Goal: Navigation & Orientation: Find specific page/section

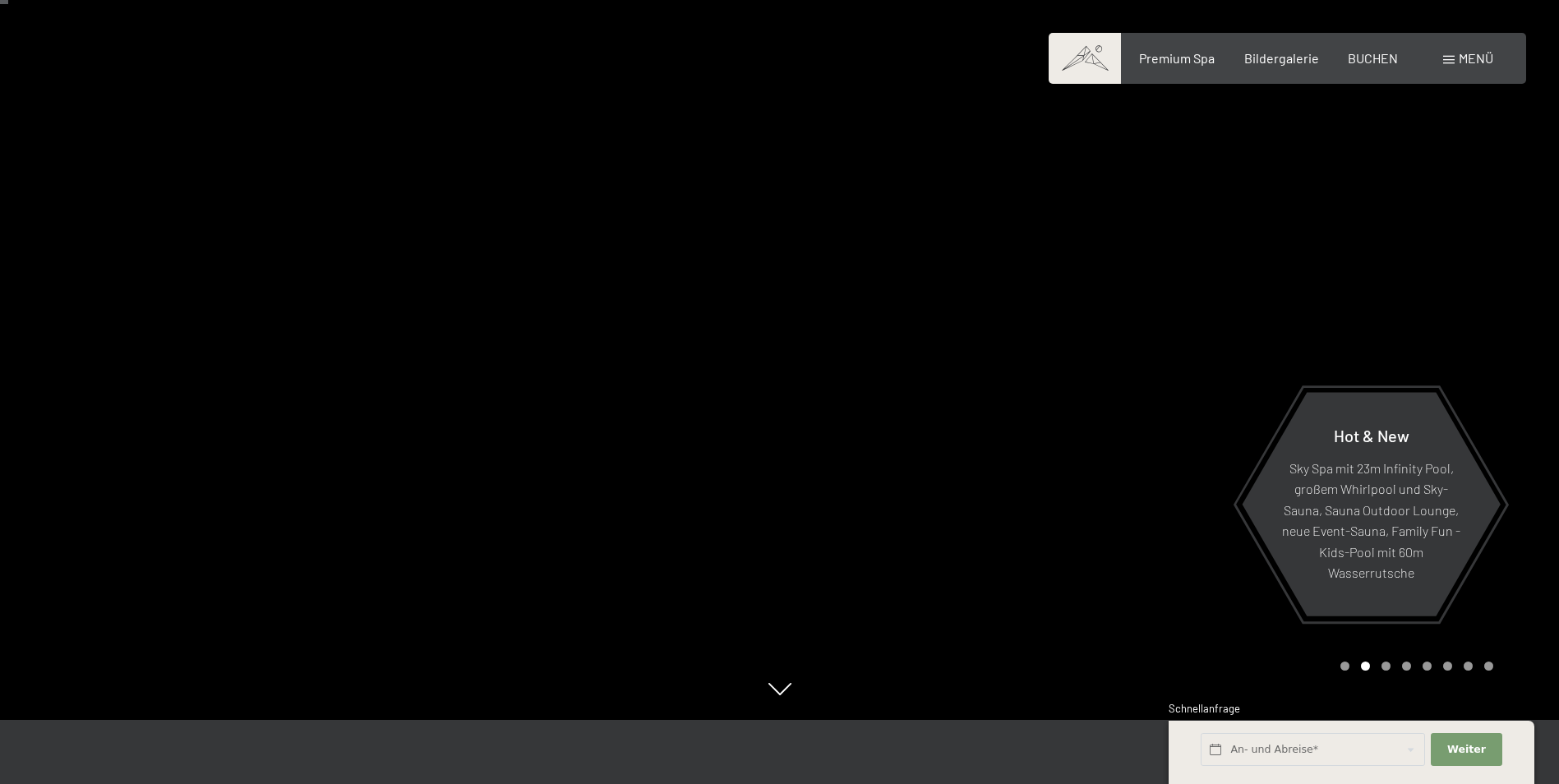
scroll to position [65, 0]
click at [1174, 55] on span "Premium Spa" at bounding box center [1176, 55] width 75 height 15
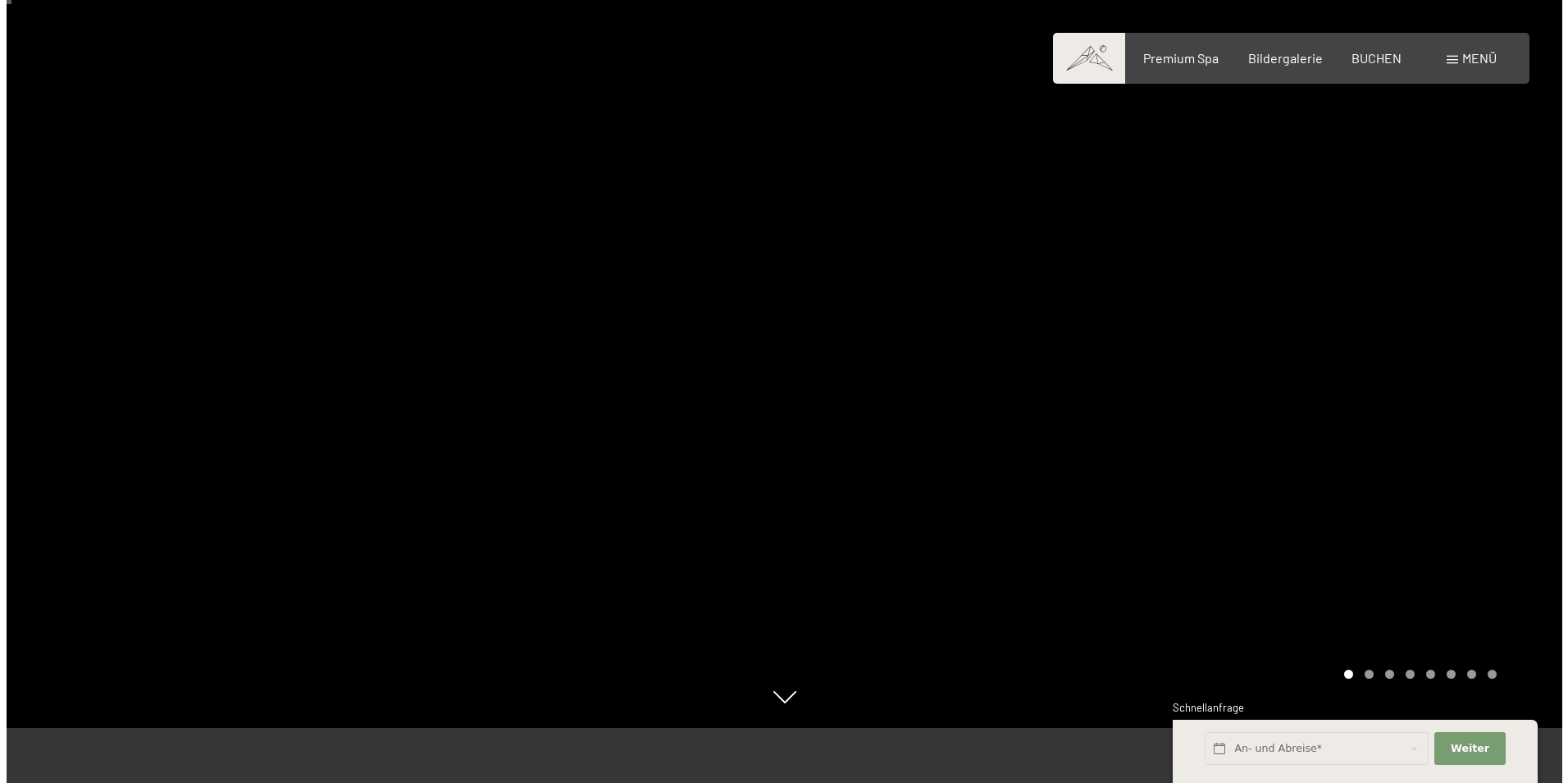
scroll to position [65, 0]
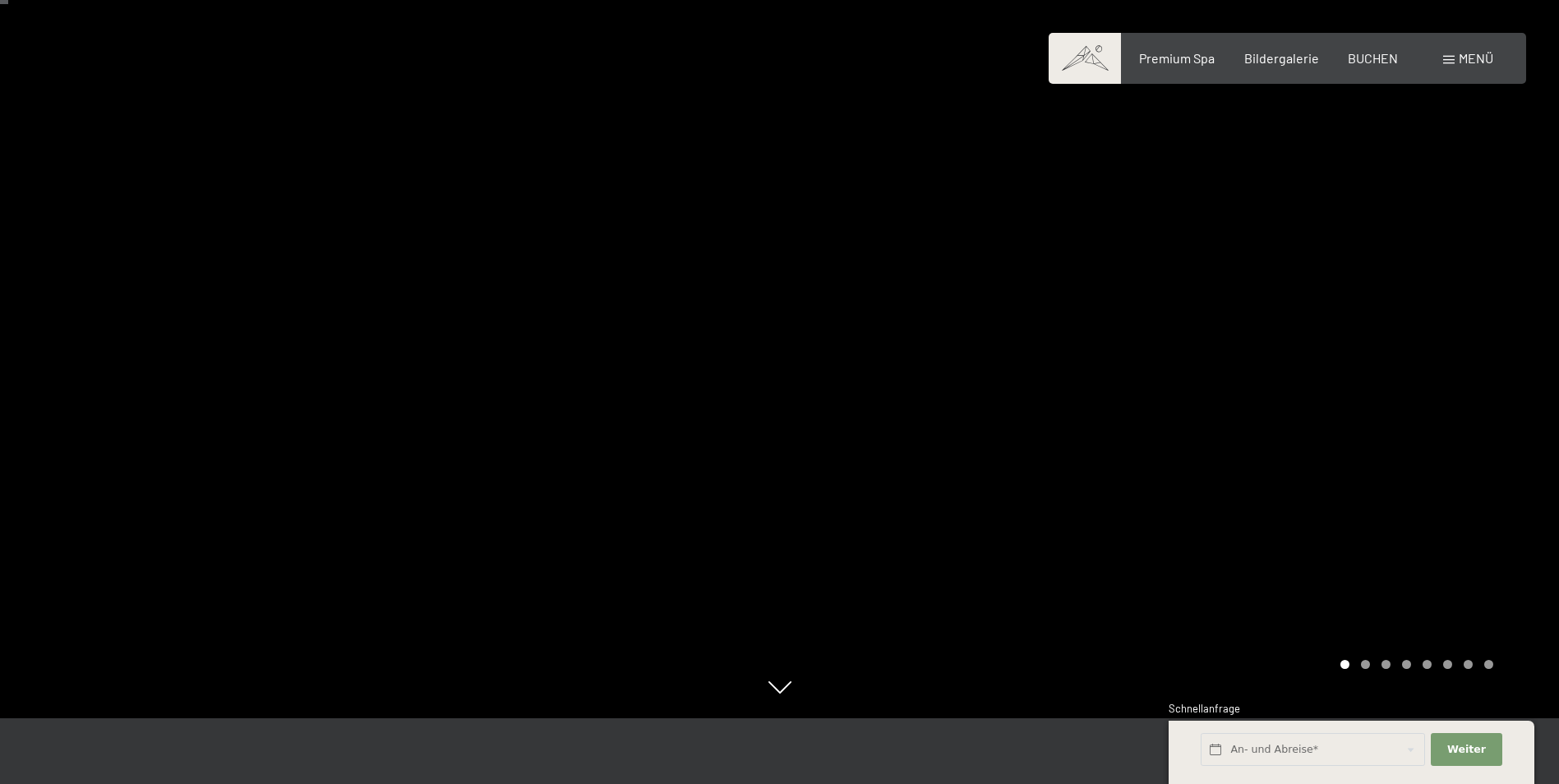
click at [1067, 445] on div at bounding box center [1170, 326] width 780 height 784
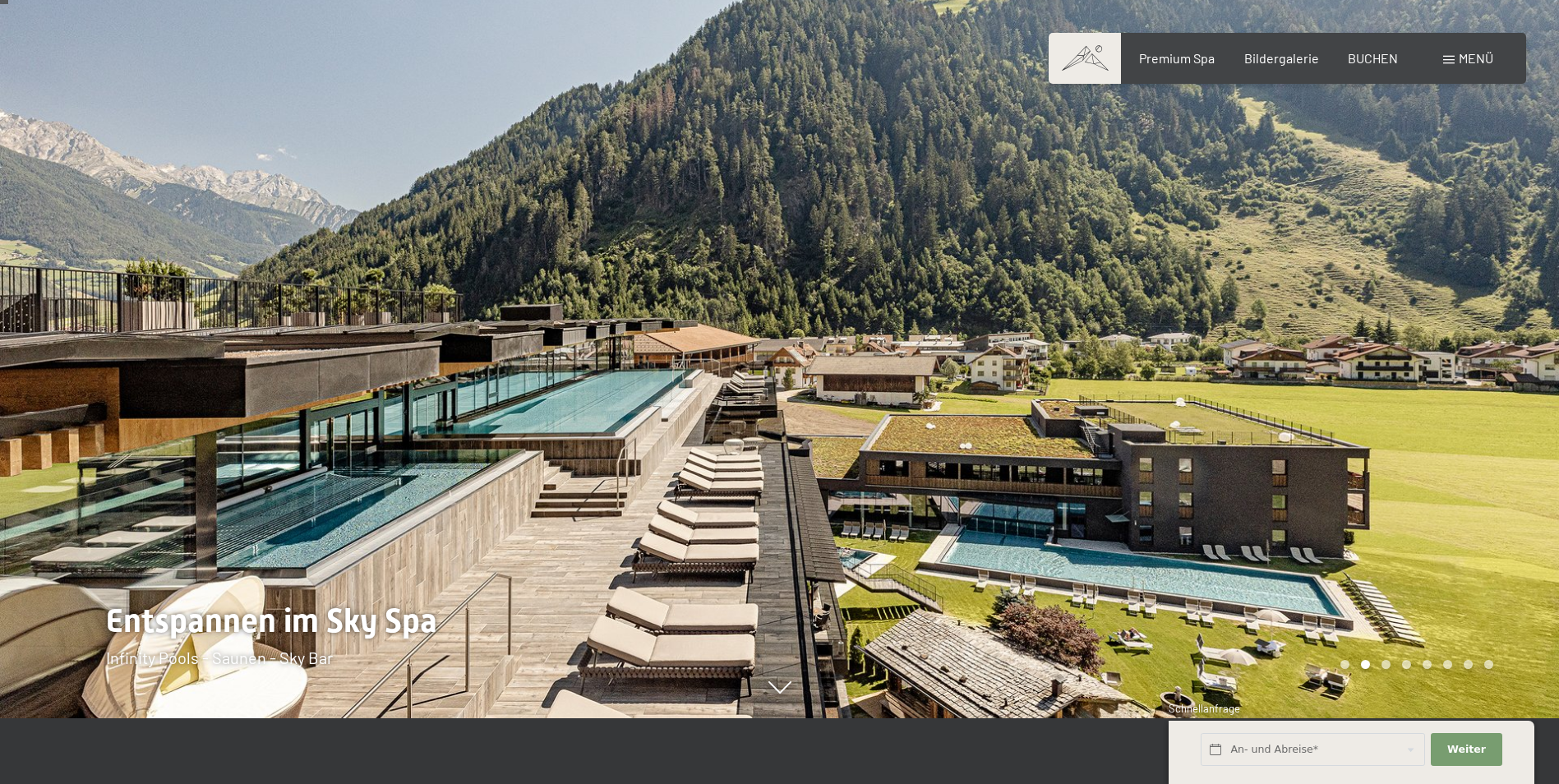
click at [946, 392] on div at bounding box center [1170, 326] width 780 height 784
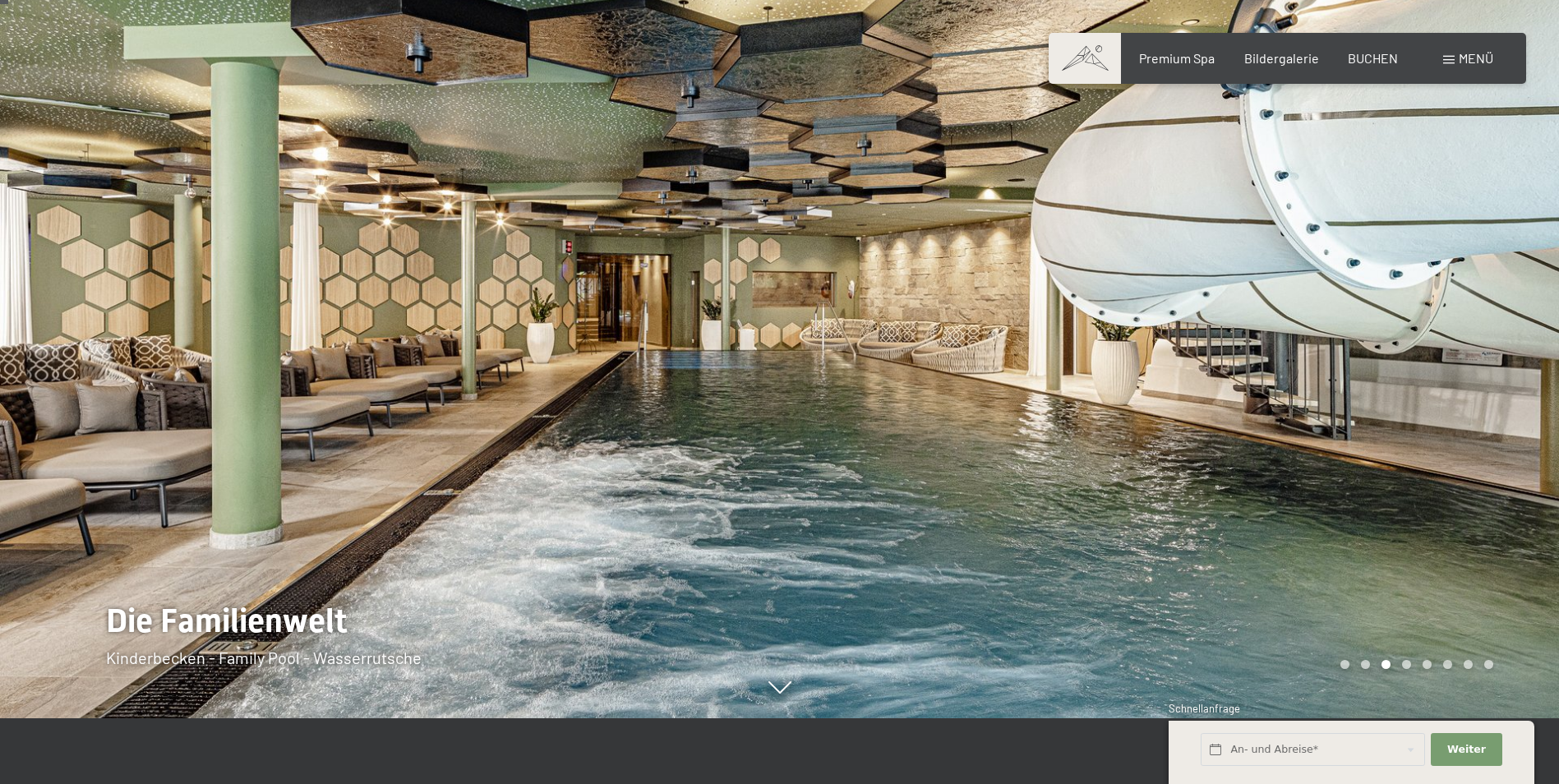
click at [962, 400] on div at bounding box center [1170, 326] width 780 height 784
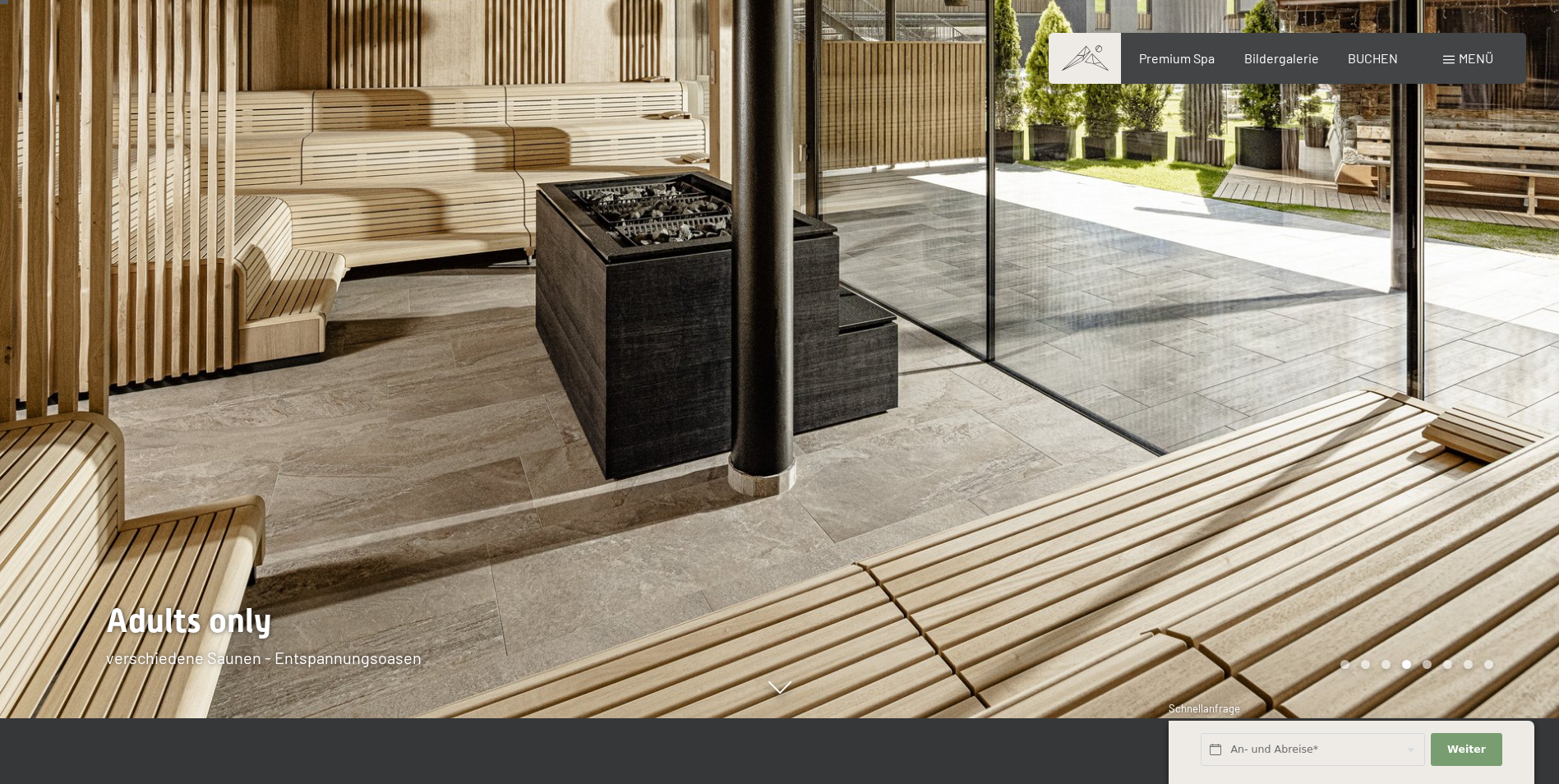
click at [962, 400] on div at bounding box center [1170, 326] width 780 height 784
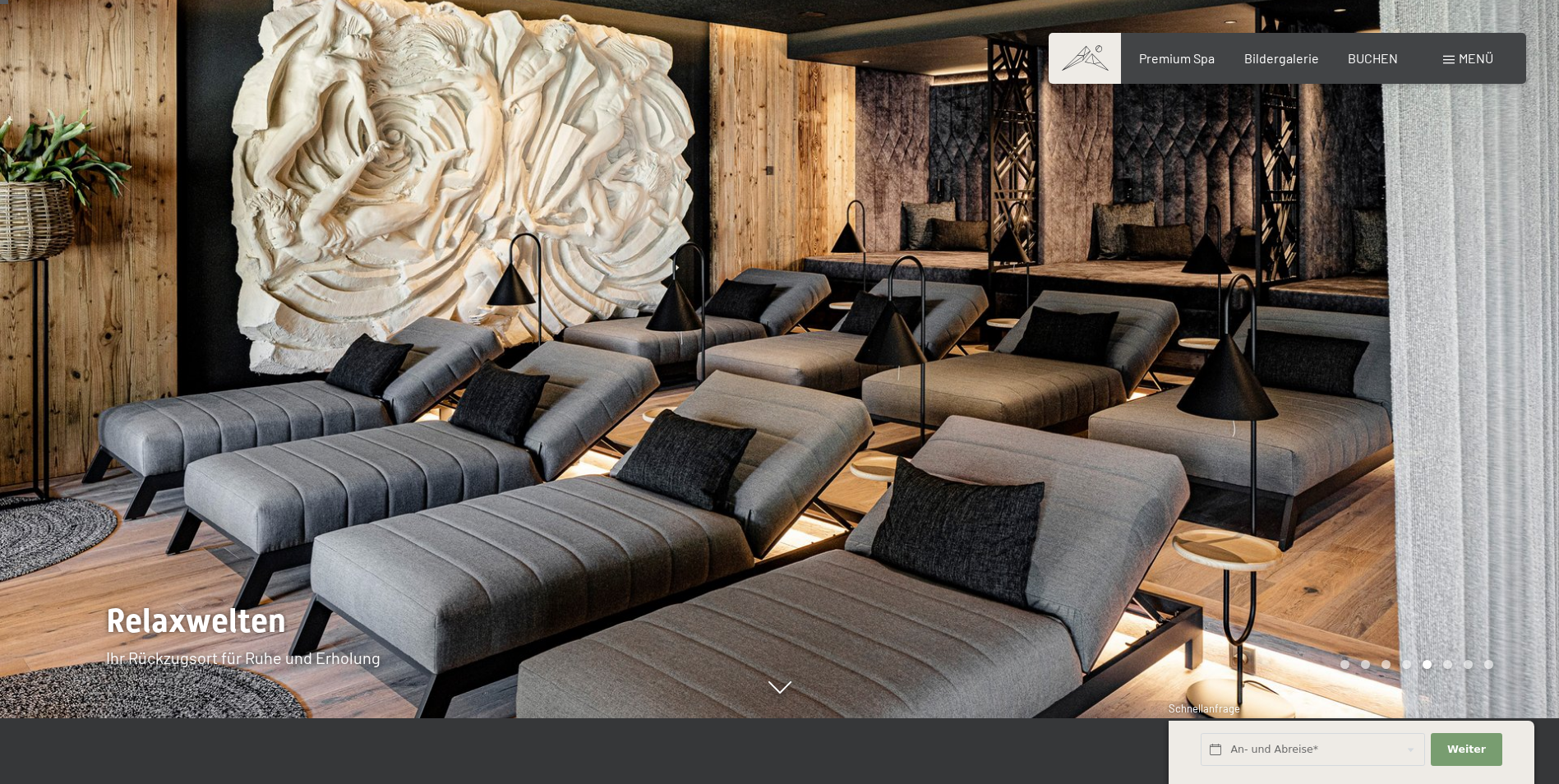
click at [963, 400] on div at bounding box center [1170, 326] width 780 height 784
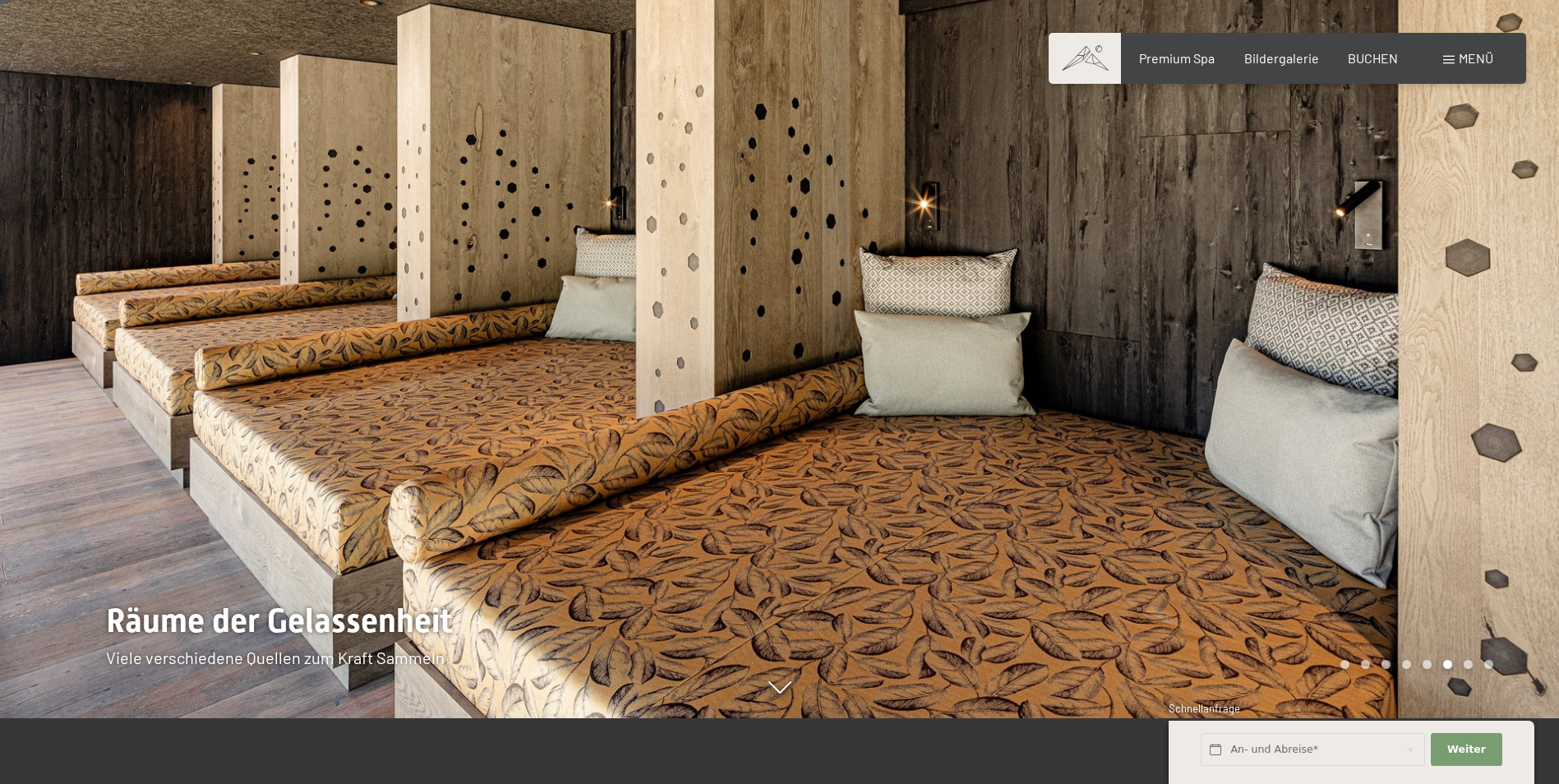
click at [963, 401] on div at bounding box center [1170, 326] width 780 height 784
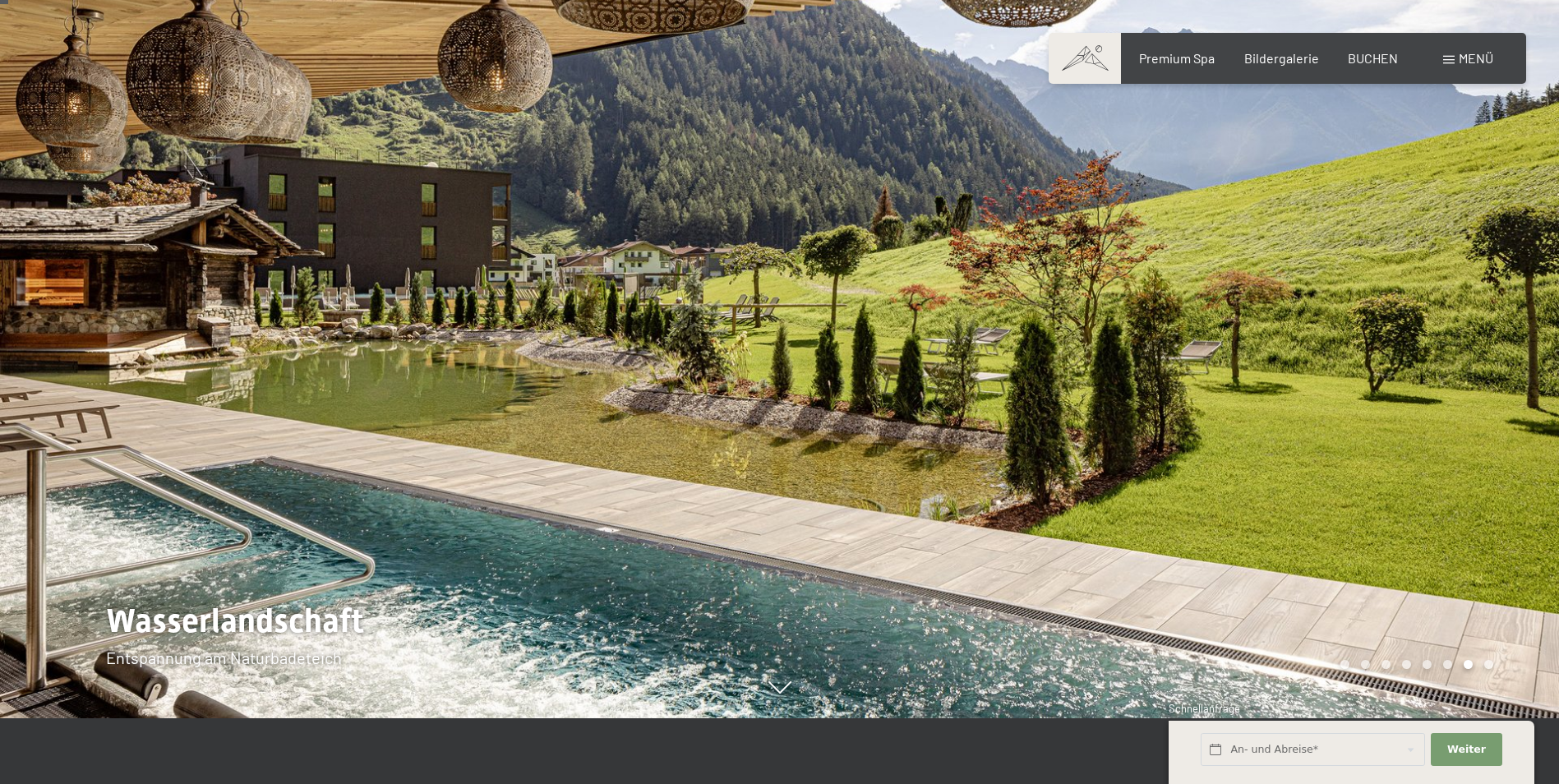
click at [963, 402] on div at bounding box center [1170, 326] width 780 height 784
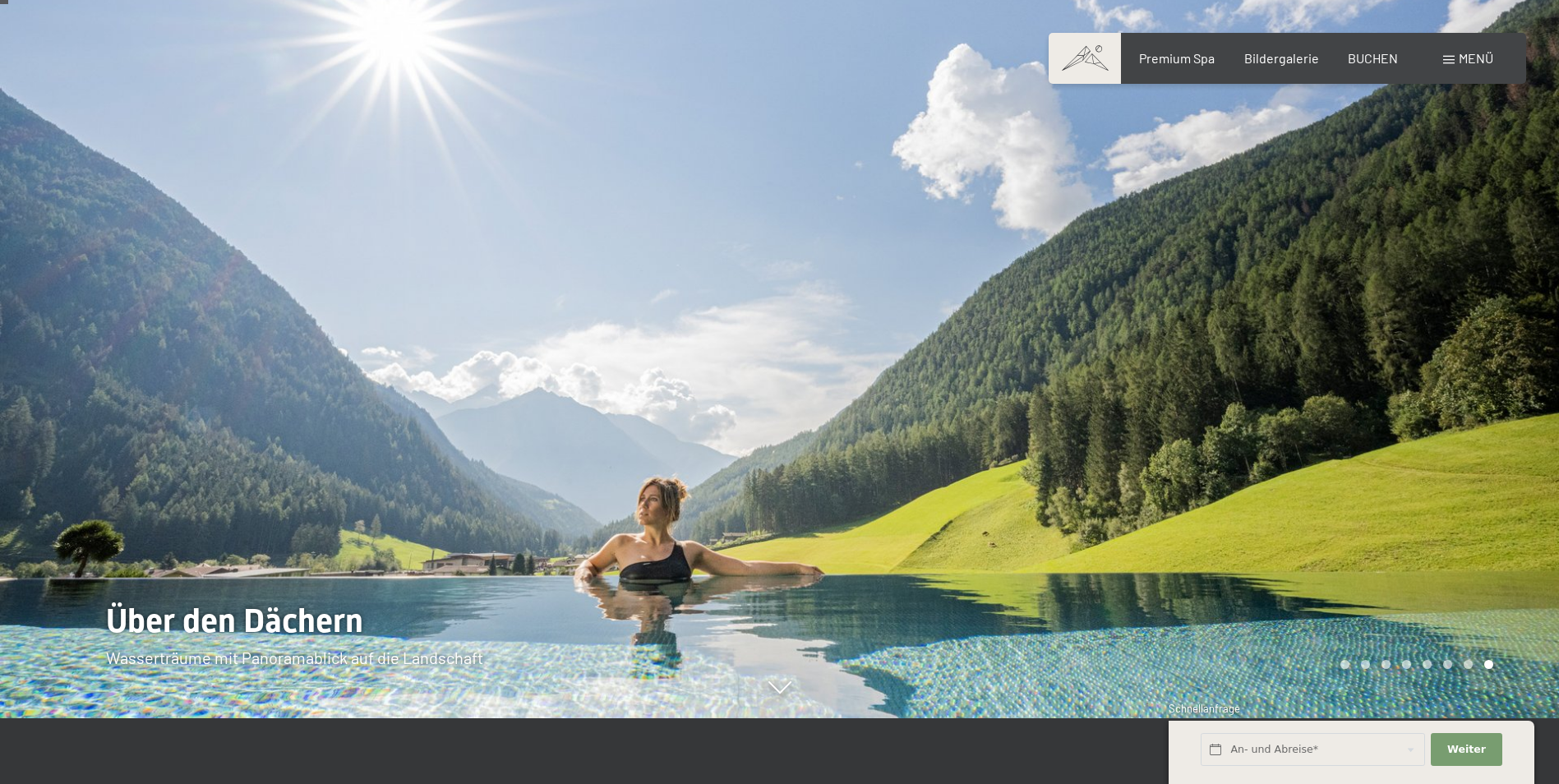
click at [963, 402] on div at bounding box center [1170, 326] width 780 height 784
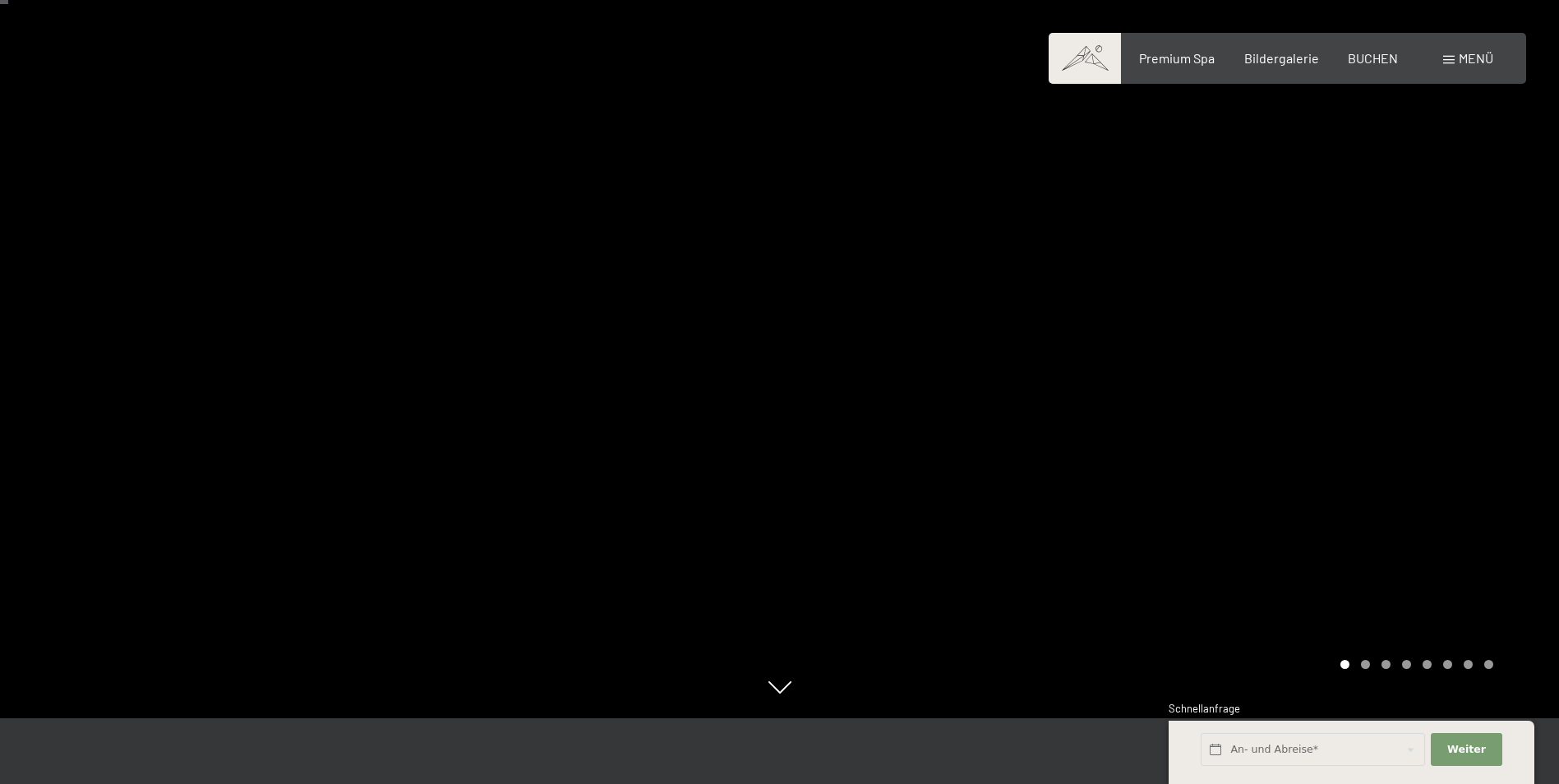
click at [963, 402] on div at bounding box center [1170, 326] width 780 height 784
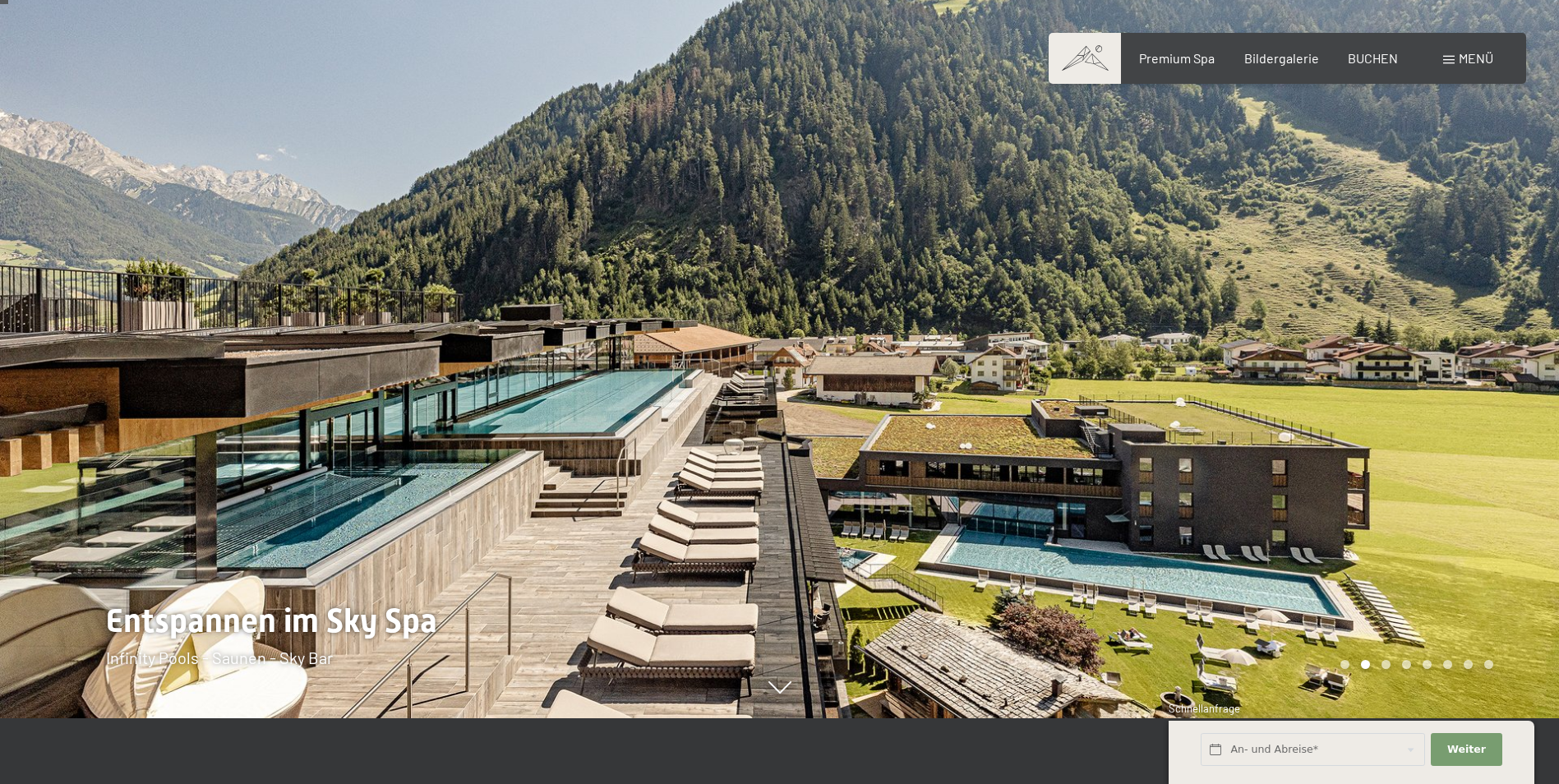
click at [963, 402] on div at bounding box center [1170, 326] width 780 height 784
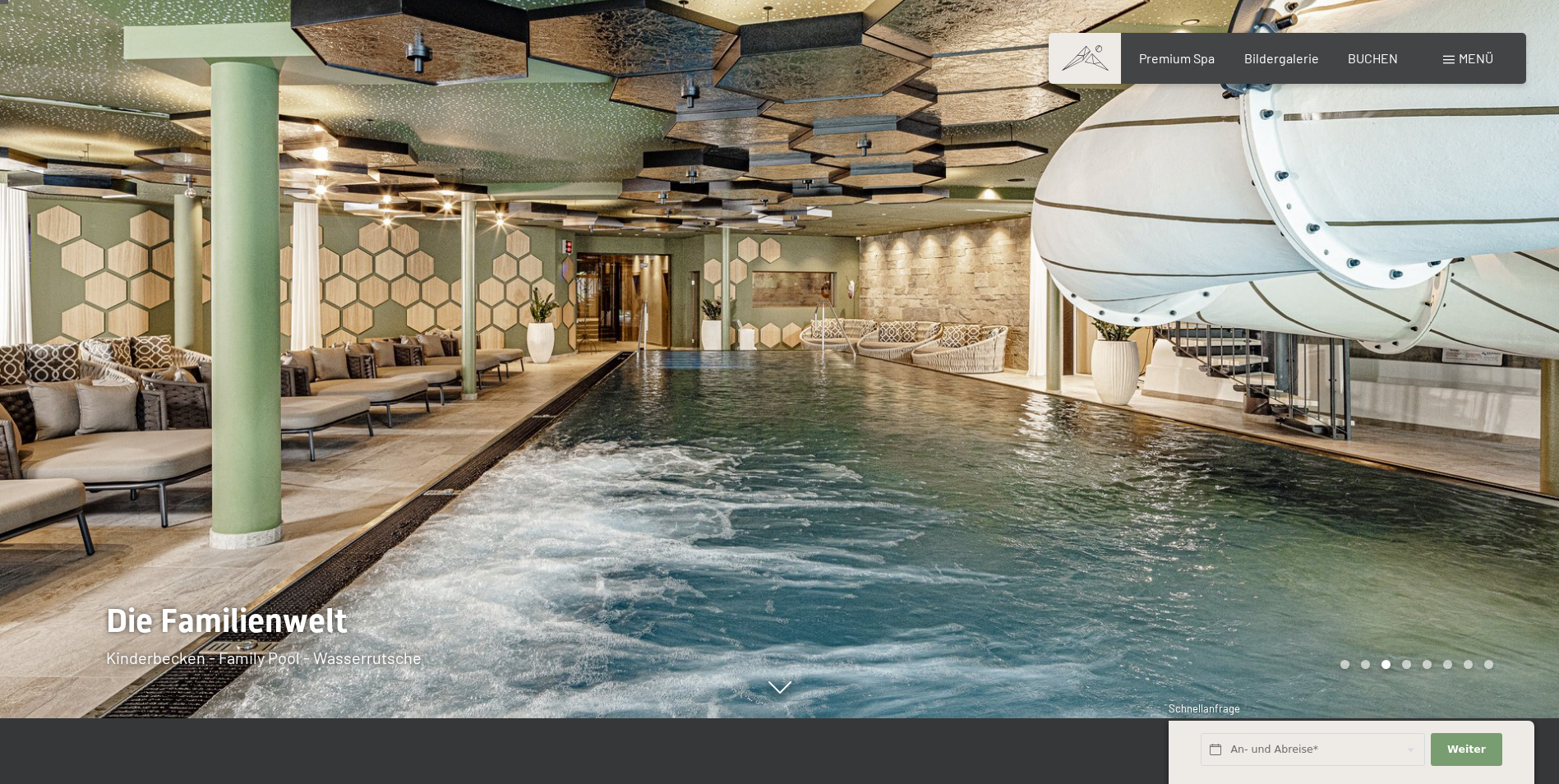
click at [963, 402] on div at bounding box center [1170, 326] width 780 height 784
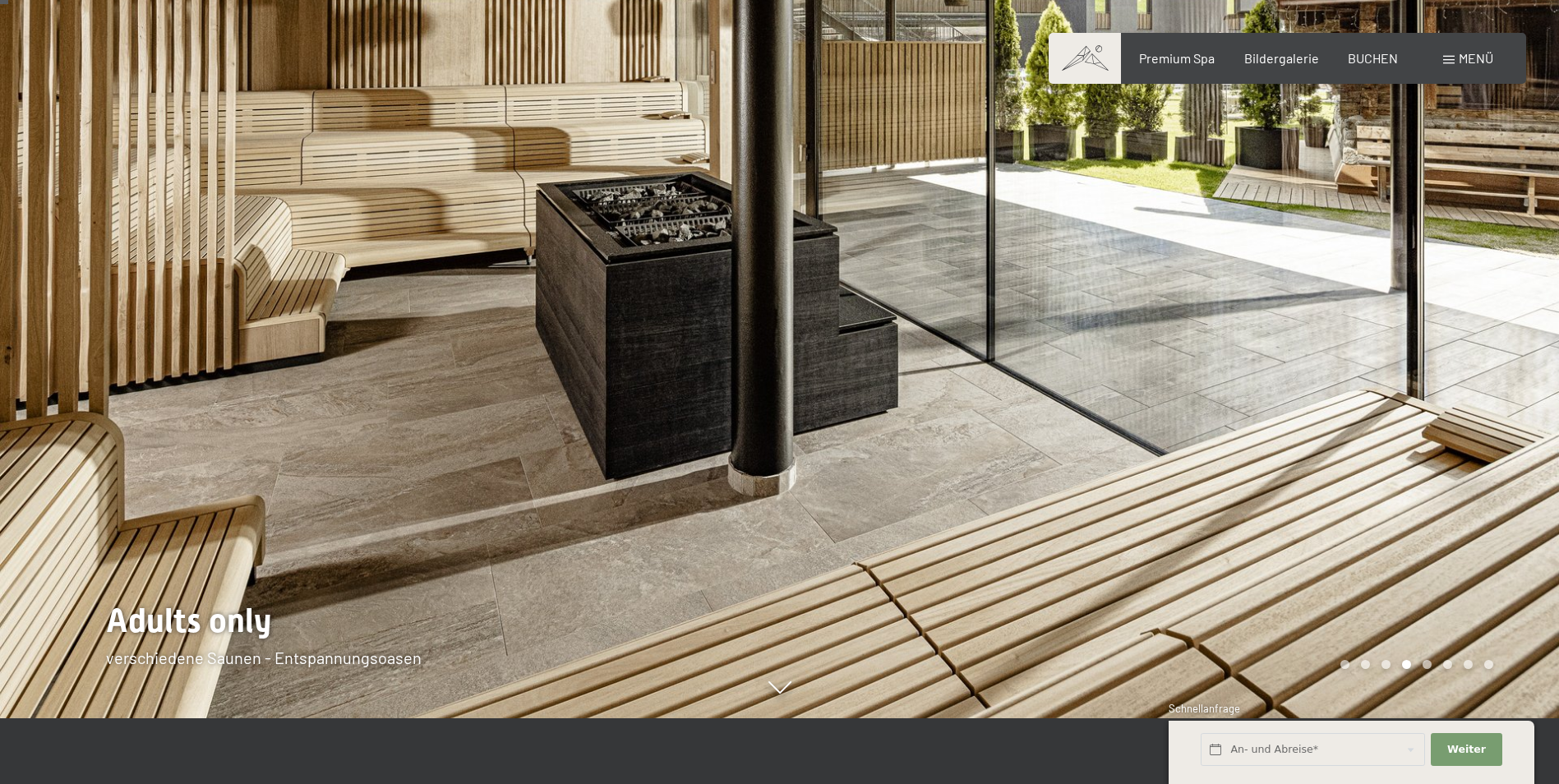
click at [964, 402] on div at bounding box center [1170, 326] width 780 height 784
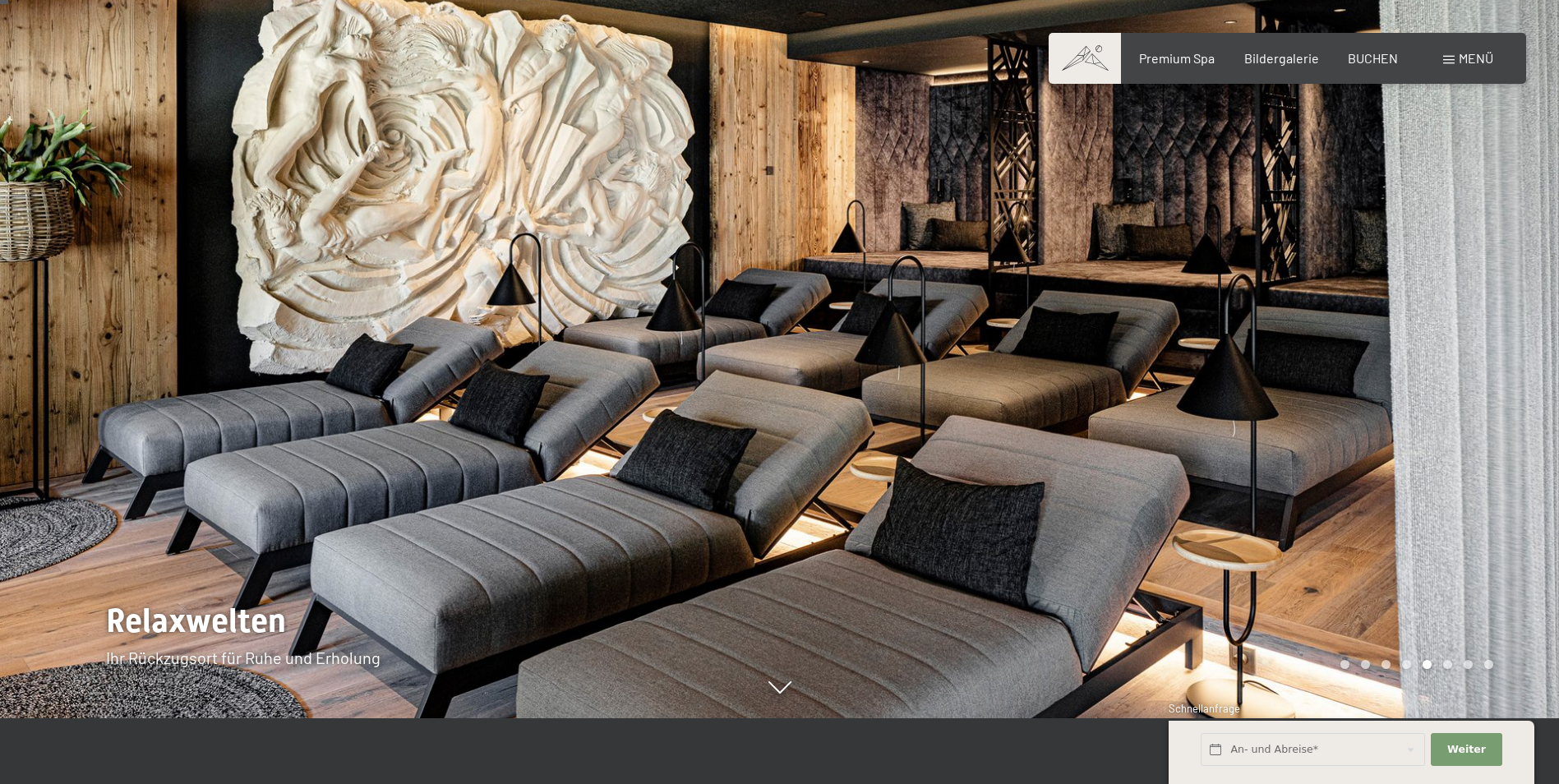
click at [964, 402] on div at bounding box center [1170, 326] width 780 height 784
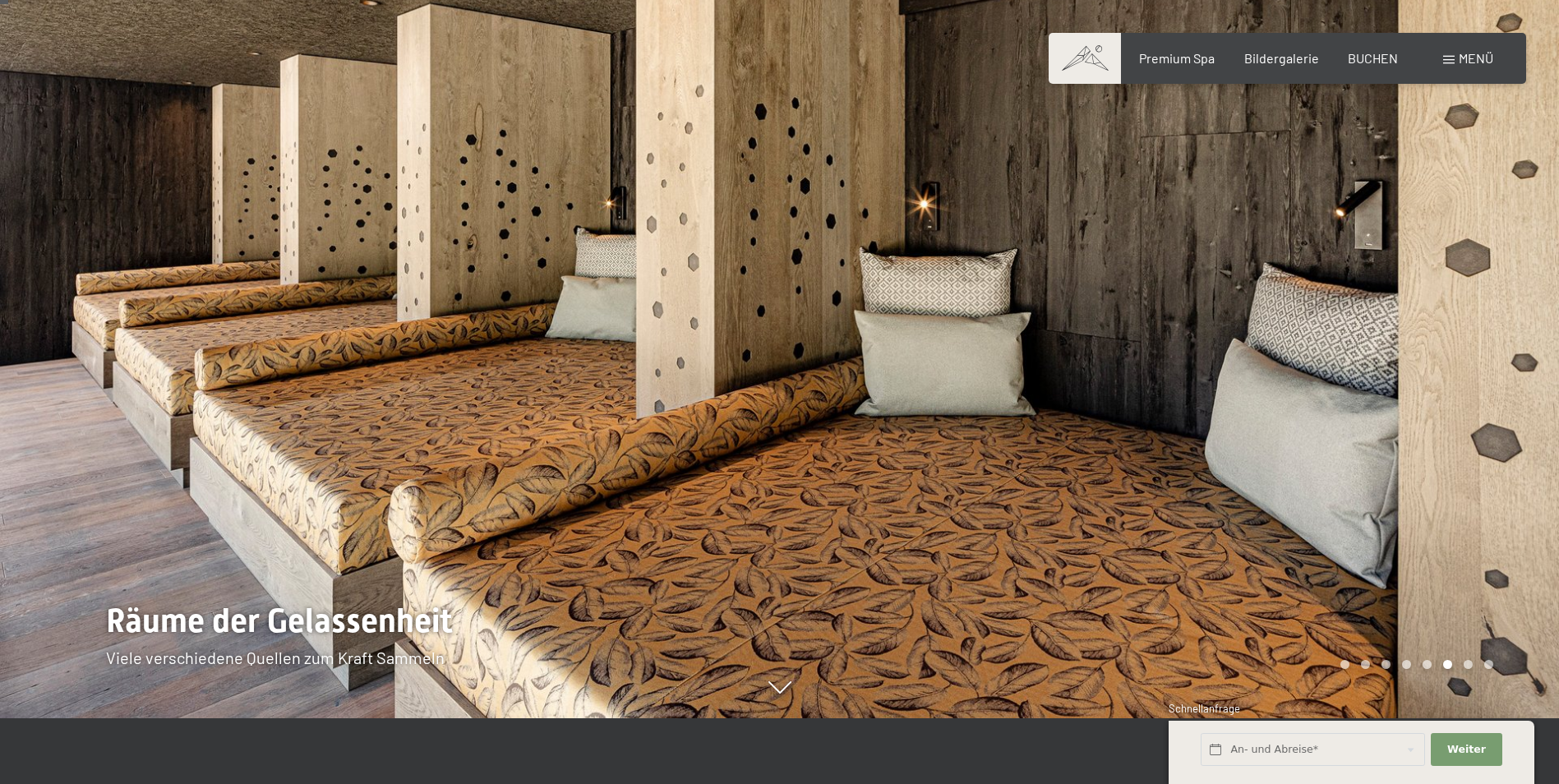
click at [967, 402] on div at bounding box center [1170, 326] width 780 height 784
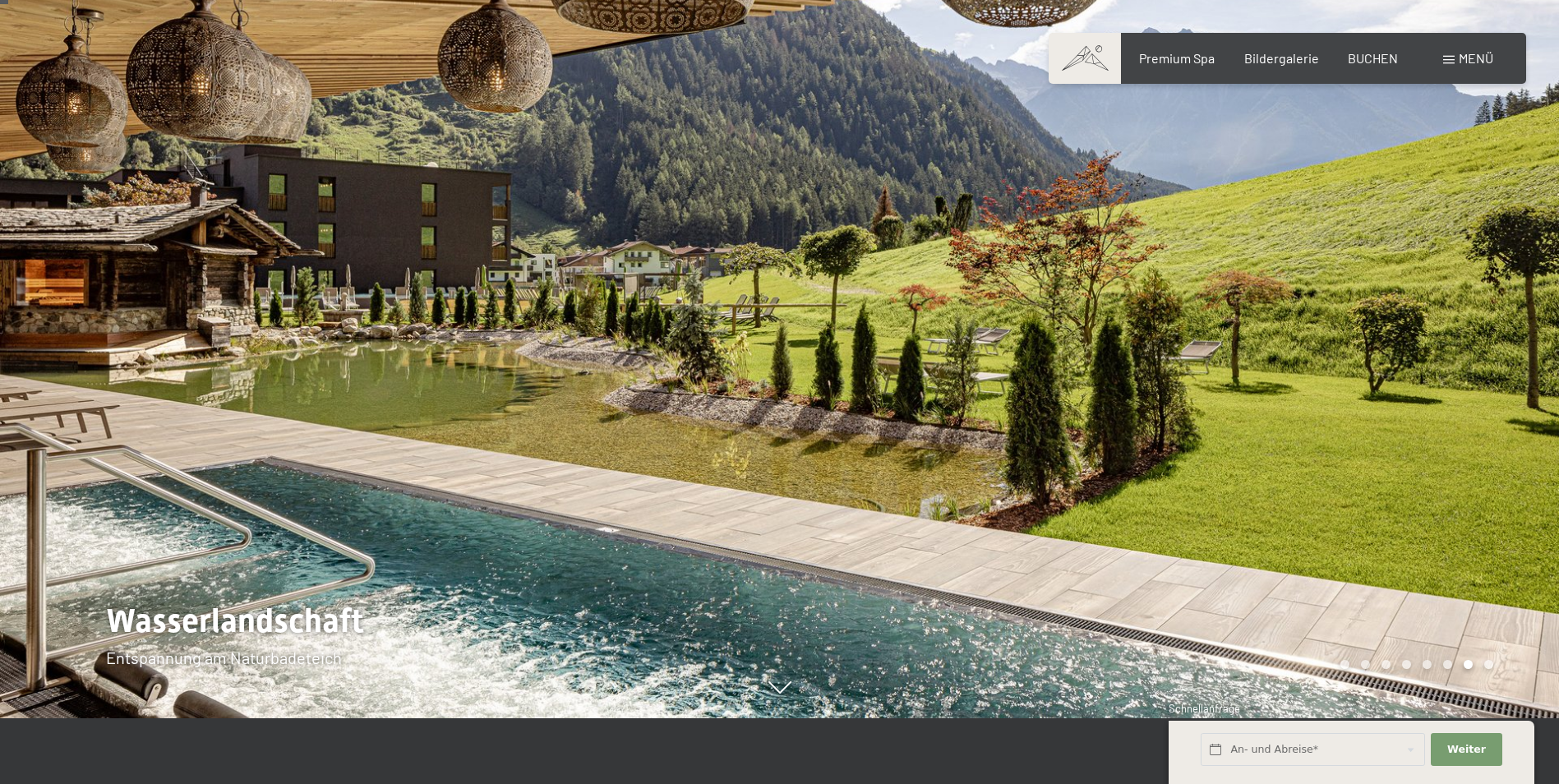
click at [1033, 392] on div at bounding box center [1170, 326] width 780 height 784
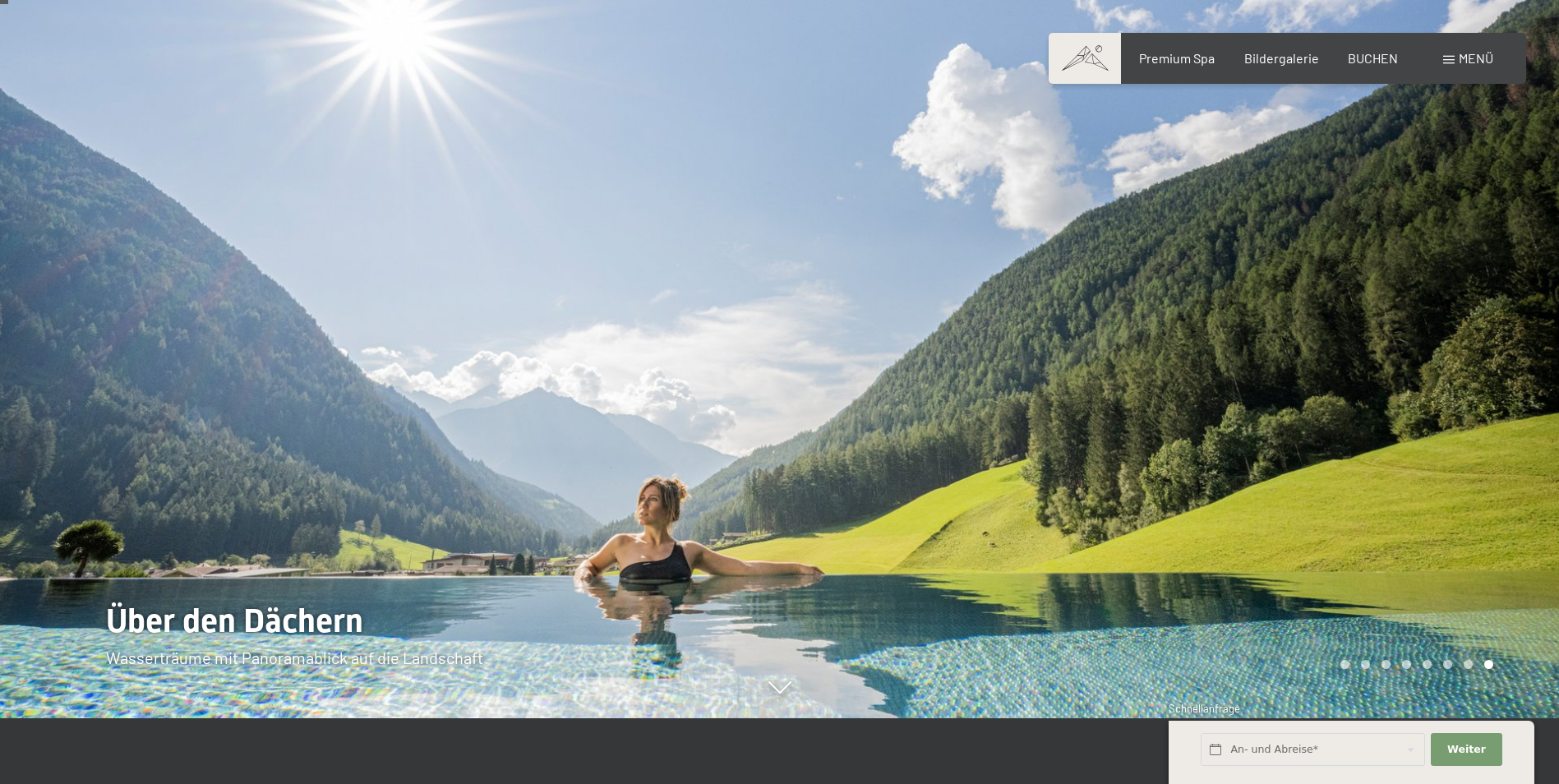
click at [1472, 55] on span "Menü" at bounding box center [1476, 57] width 35 height 15
